Goal: Information Seeking & Learning: Learn about a topic

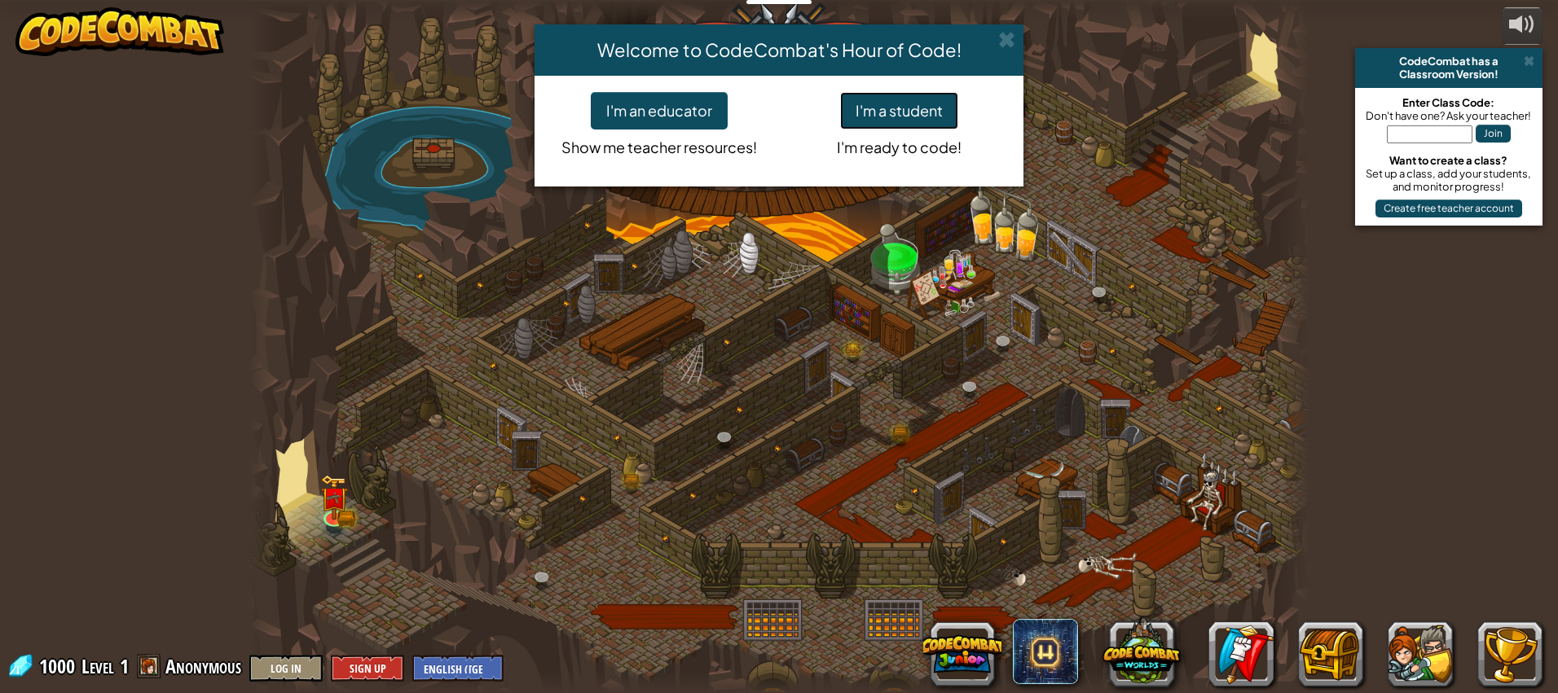
click at [902, 111] on button "I'm a student" at bounding box center [899, 110] width 118 height 37
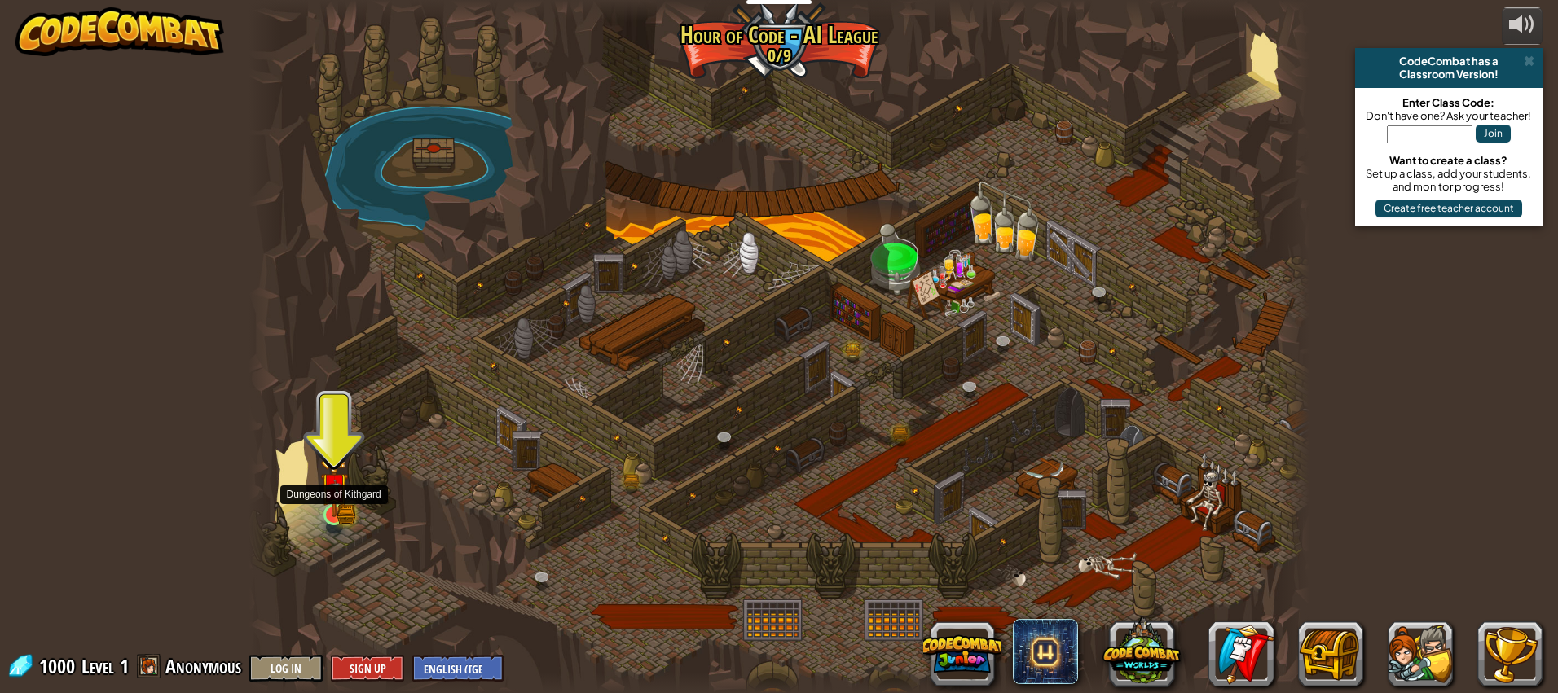
click at [345, 516] on img at bounding box center [334, 486] width 28 height 61
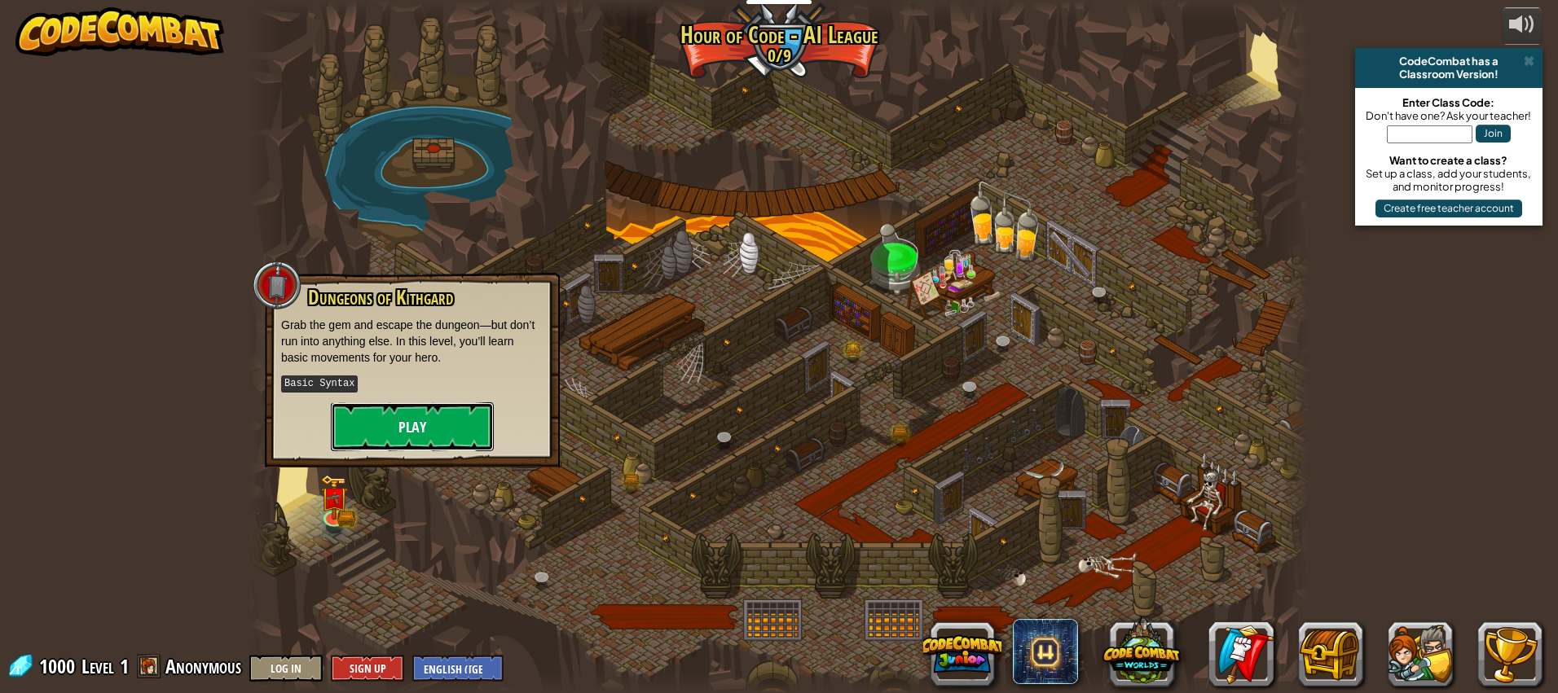
click at [420, 434] on button "Play" at bounding box center [412, 426] width 163 height 49
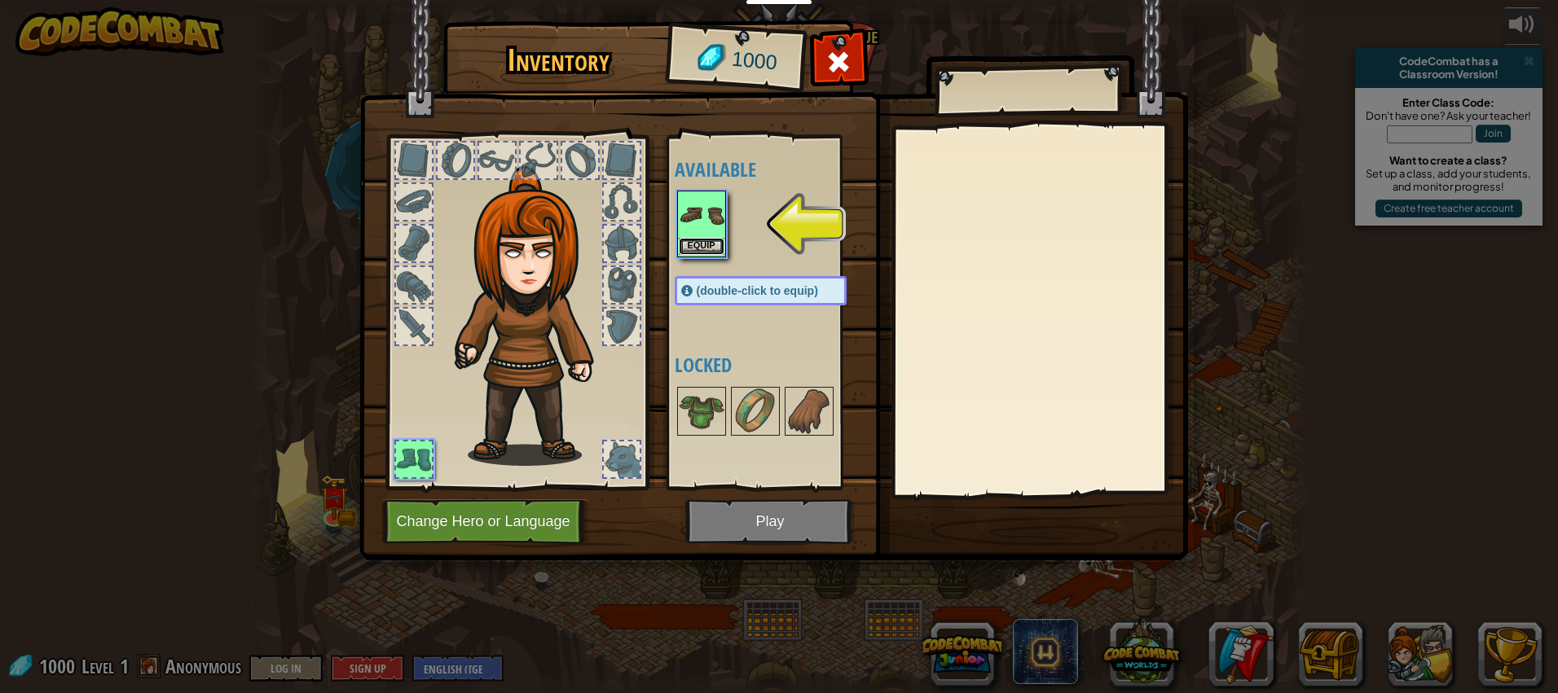
click at [692, 242] on button "Equip" at bounding box center [702, 246] width 46 height 17
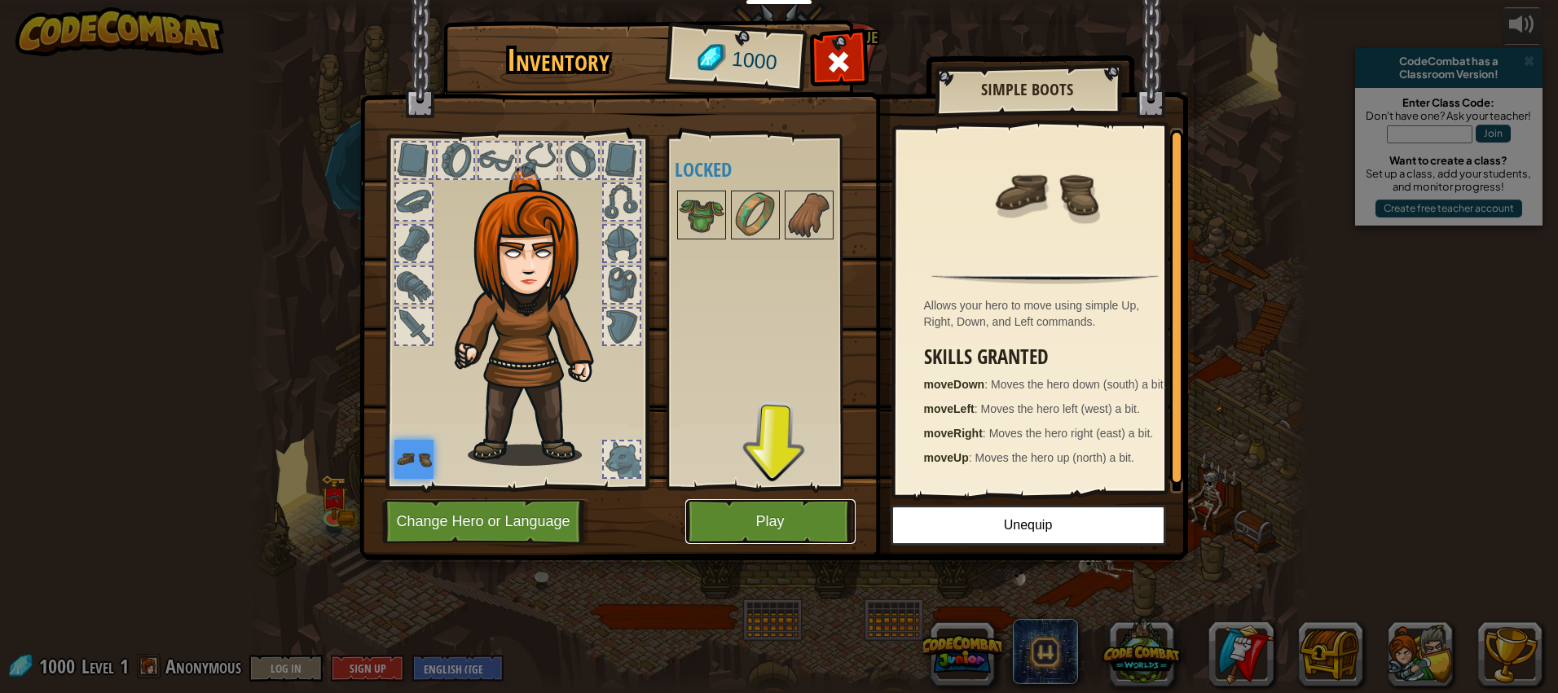
click at [802, 522] on button "Play" at bounding box center [770, 521] width 170 height 45
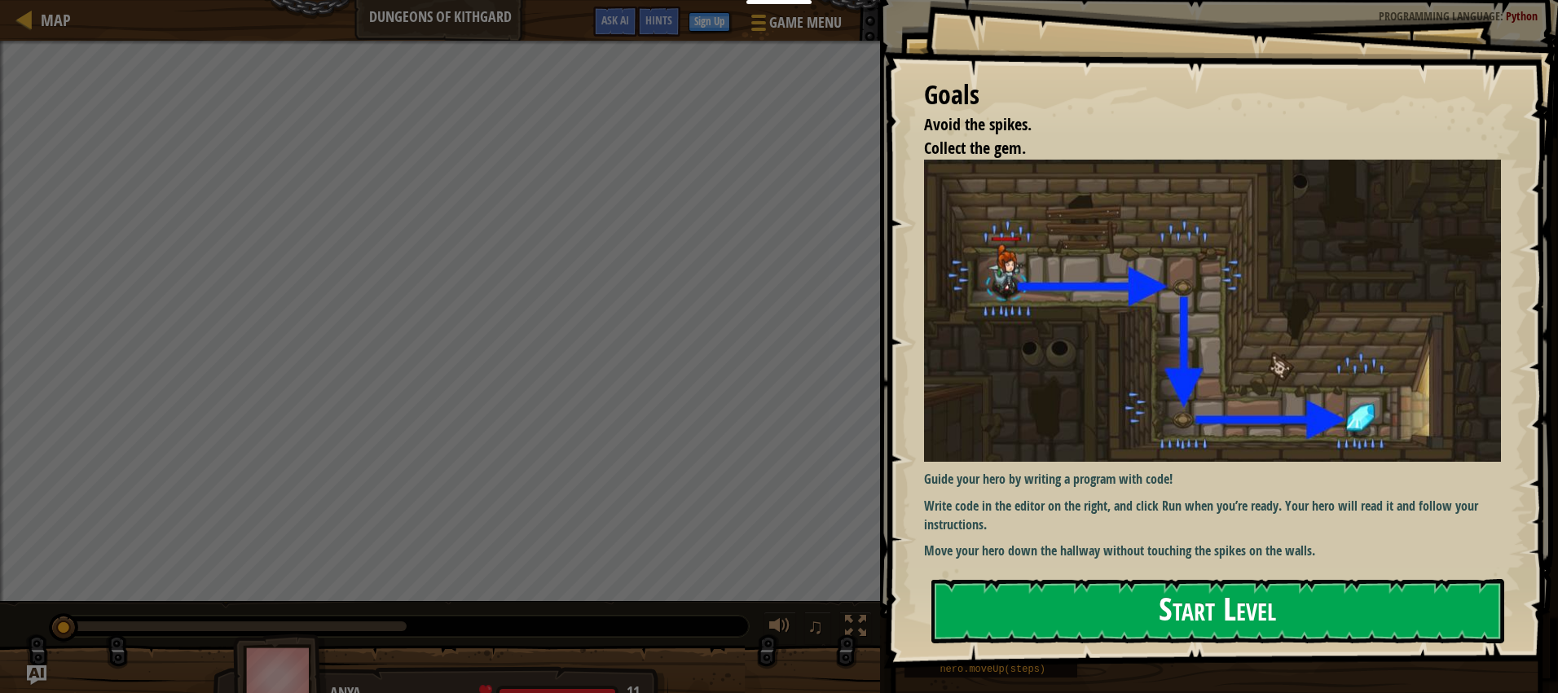
click at [1167, 613] on button "Start Level" at bounding box center [1217, 611] width 573 height 64
